Goal: Find specific page/section: Find specific page/section

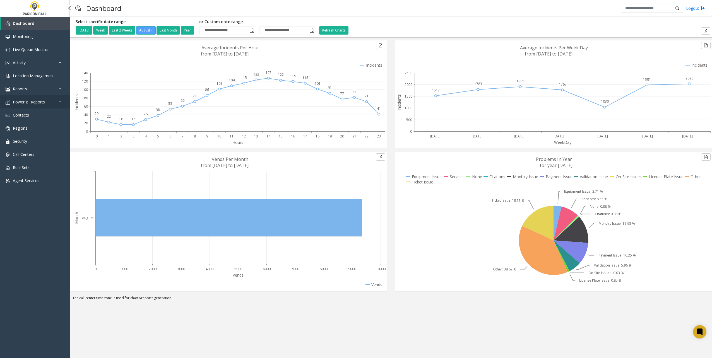
drag, startPoint x: 47, startPoint y: 101, endPoint x: 52, endPoint y: 112, distance: 11.6
click at [47, 101] on link "Power BI Reports" at bounding box center [35, 101] width 70 height 13
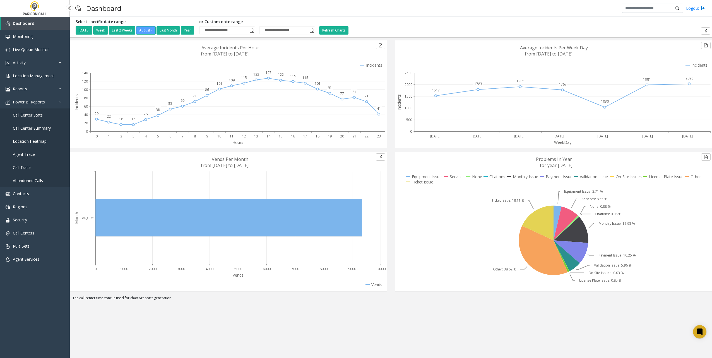
click at [30, 153] on span "Agent Trace" at bounding box center [24, 154] width 22 height 5
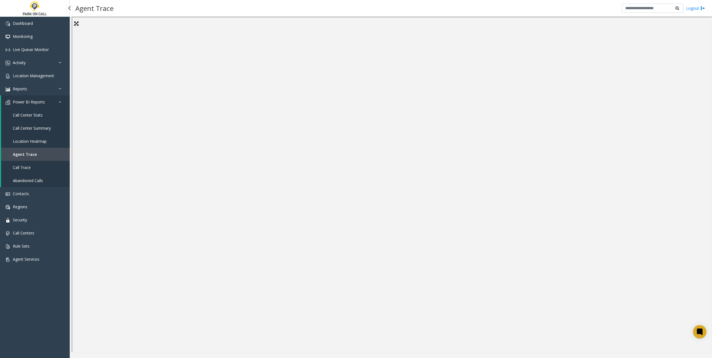
click at [39, 169] on link "Call Trace" at bounding box center [35, 167] width 69 height 13
click at [23, 66] on link "Activity" at bounding box center [35, 62] width 70 height 13
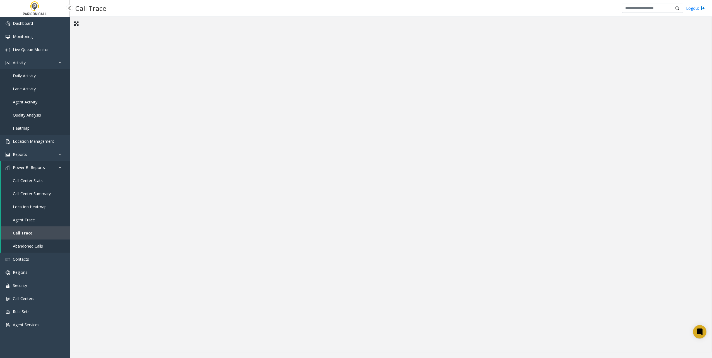
click at [27, 79] on link "Daily Activity" at bounding box center [35, 75] width 70 height 13
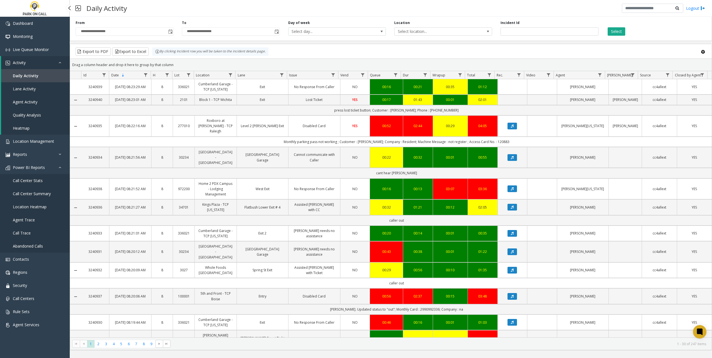
click at [36, 208] on span "Location Heatmap" at bounding box center [30, 206] width 34 height 5
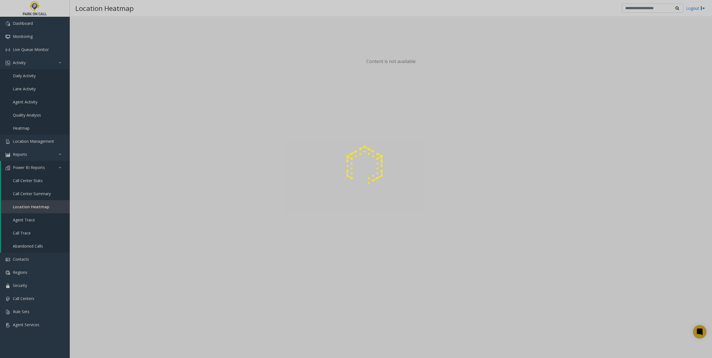
click at [34, 234] on div at bounding box center [356, 179] width 712 height 358
click at [30, 234] on div at bounding box center [356, 179] width 712 height 358
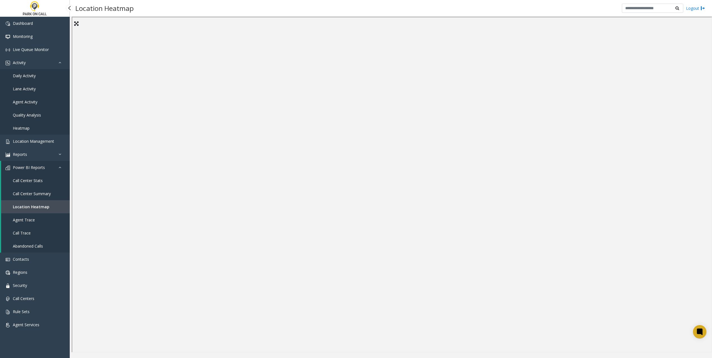
click at [20, 223] on link "Agent Trace" at bounding box center [35, 219] width 69 height 13
click at [15, 234] on span "Call Trace" at bounding box center [22, 232] width 18 height 5
click at [44, 77] on link "Daily Activity" at bounding box center [35, 75] width 70 height 13
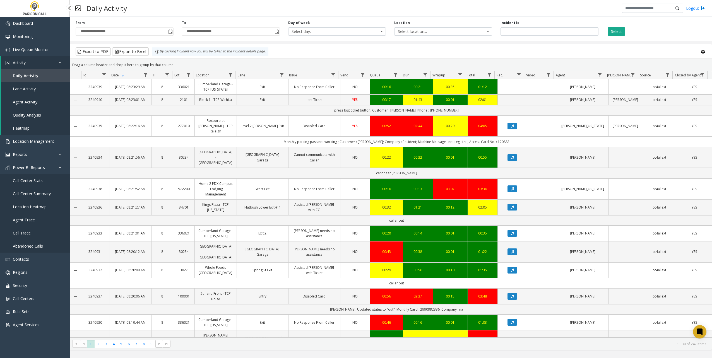
click at [40, 242] on link "Abandoned Calls" at bounding box center [35, 246] width 70 height 13
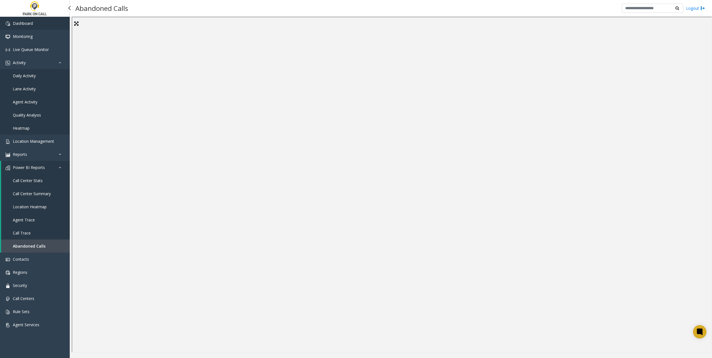
click at [31, 29] on link "Dashboard" at bounding box center [35, 23] width 70 height 13
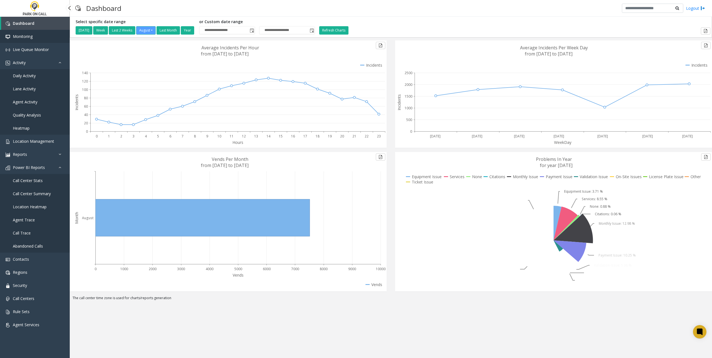
click at [34, 40] on link "Monitoring" at bounding box center [35, 36] width 70 height 13
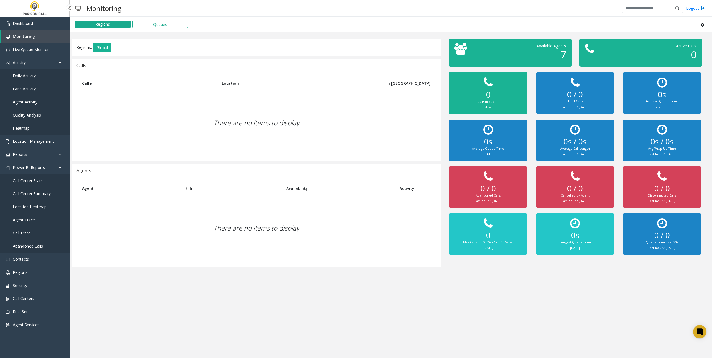
click at [42, 82] on link "Lane Activity" at bounding box center [35, 88] width 70 height 13
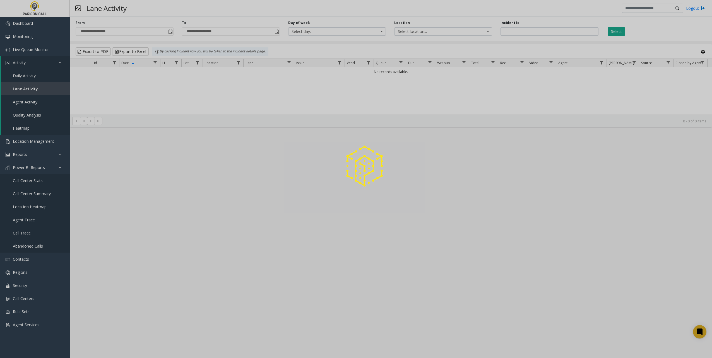
click at [36, 78] on link "Daily Activity" at bounding box center [35, 75] width 69 height 13
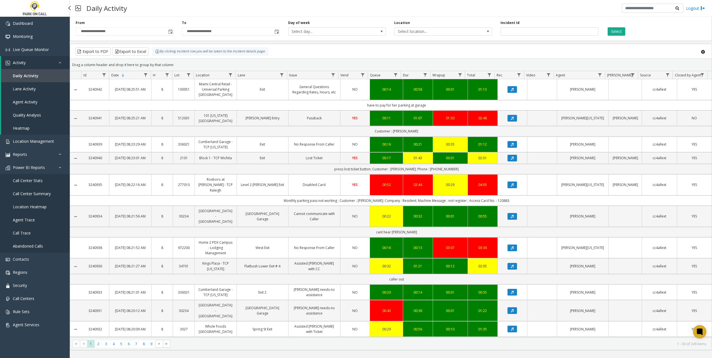
click at [41, 184] on link "Call Center Stats" at bounding box center [35, 180] width 70 height 13
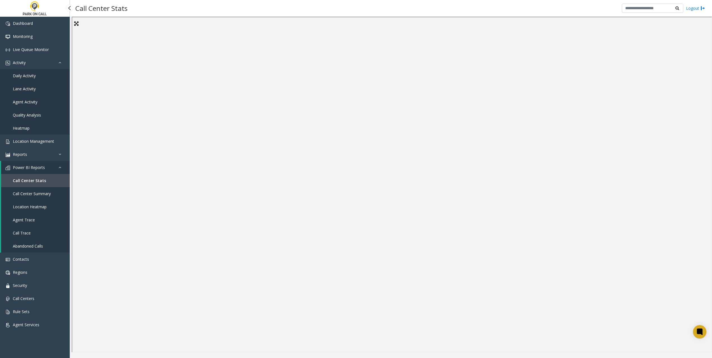
click at [28, 191] on span "Call Center Summary" at bounding box center [32, 193] width 38 height 5
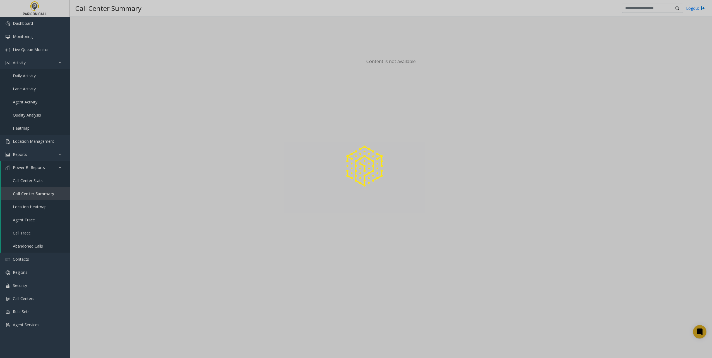
click at [27, 221] on div at bounding box center [356, 179] width 712 height 358
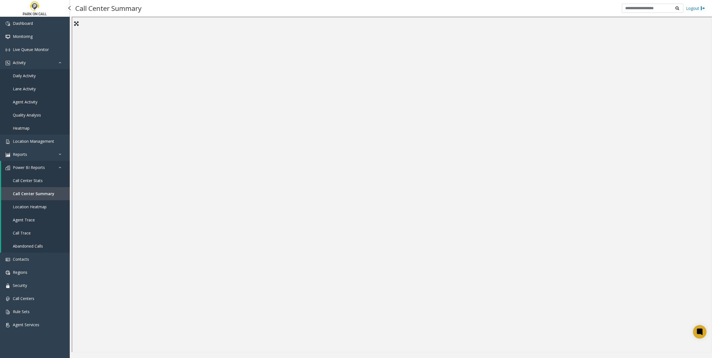
click at [50, 178] on link "Call Center Stats" at bounding box center [35, 180] width 69 height 13
click at [44, 45] on link "Live Queue Monitor" at bounding box center [35, 49] width 70 height 13
click at [39, 41] on link "Monitoring" at bounding box center [35, 36] width 70 height 13
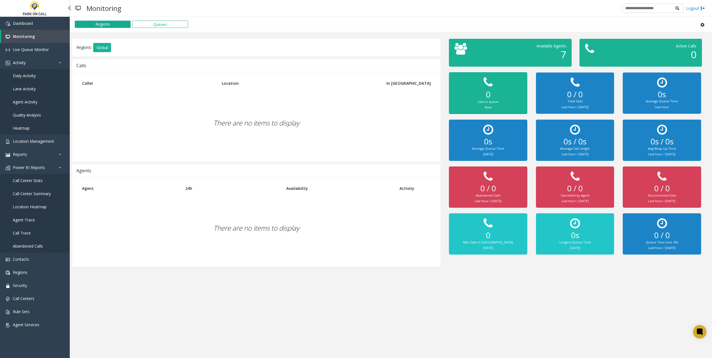
click at [40, 236] on link "Call Trace" at bounding box center [35, 233] width 70 height 13
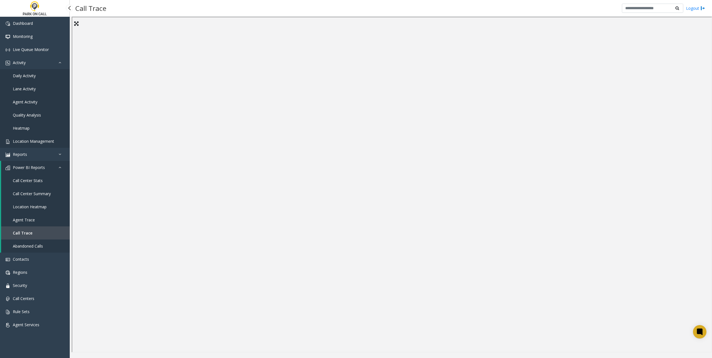
drag, startPoint x: 33, startPoint y: 142, endPoint x: 73, endPoint y: 136, distance: 41.0
click at [33, 142] on span "Location Management" at bounding box center [33, 141] width 41 height 5
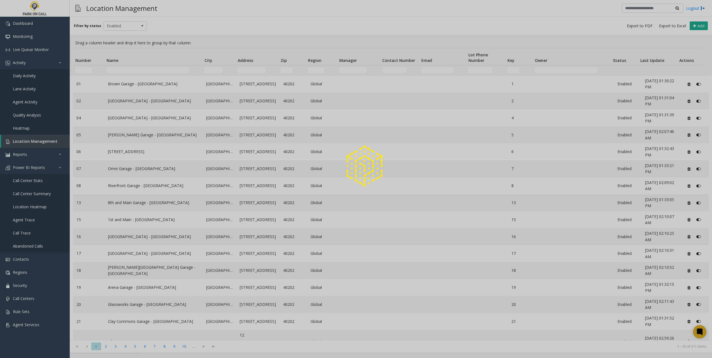
click at [413, 131] on div at bounding box center [356, 179] width 712 height 358
